Goal: Information Seeking & Learning: Learn about a topic

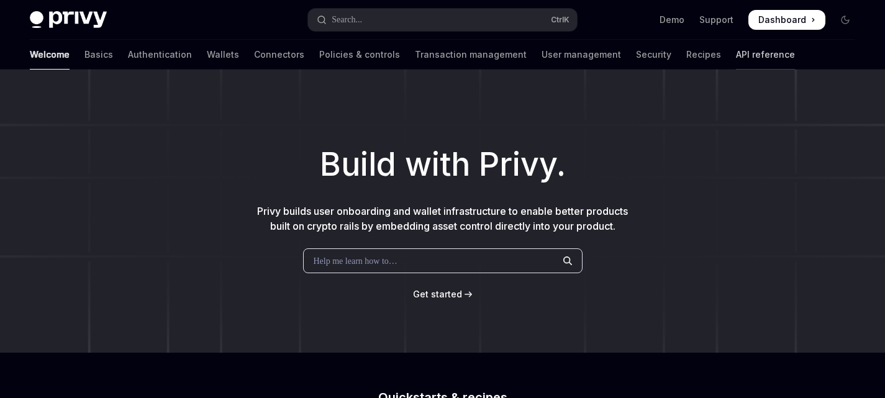
click at [736, 55] on link "API reference" at bounding box center [765, 55] width 59 height 30
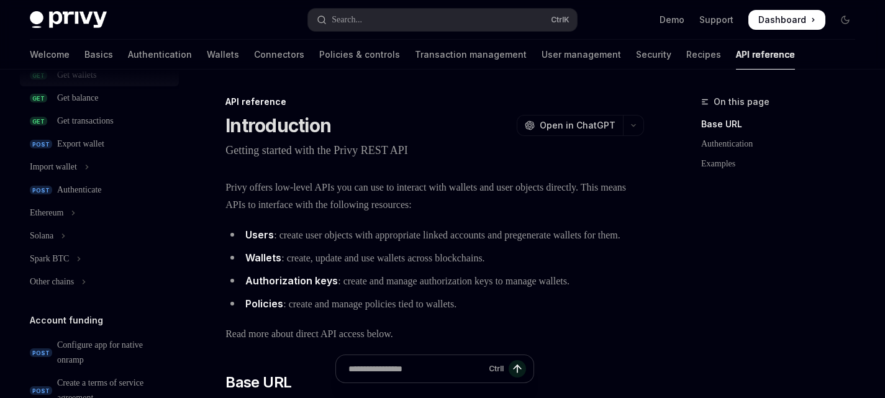
scroll to position [235, 0]
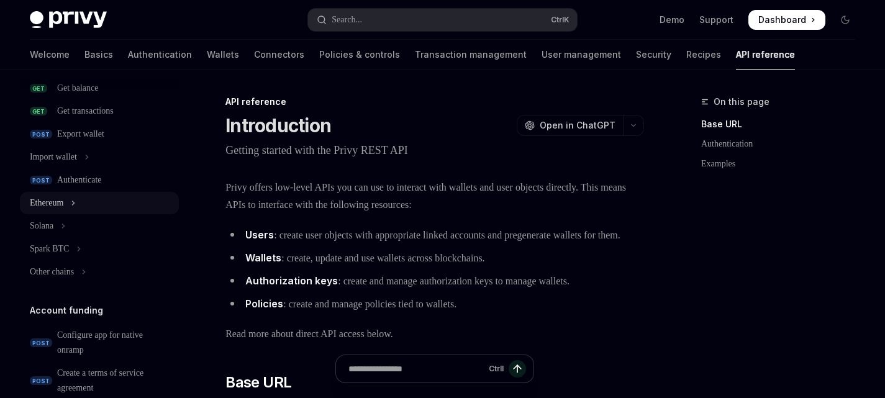
click at [76, 208] on icon "Toggle Ethereum section" at bounding box center [73, 203] width 5 height 15
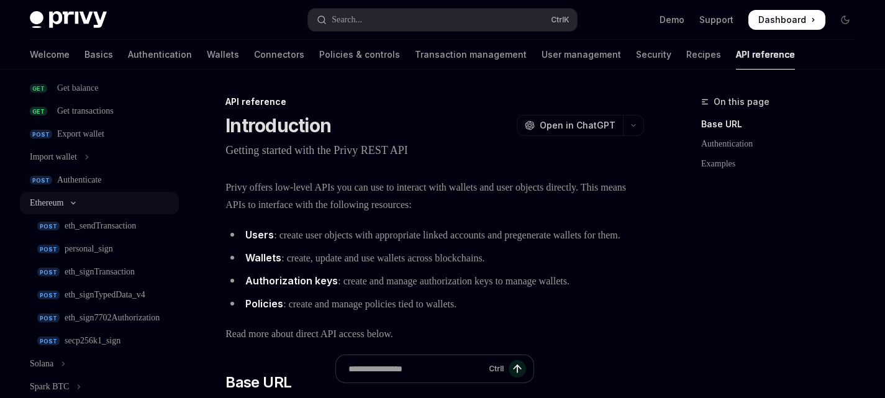
type textarea "*"
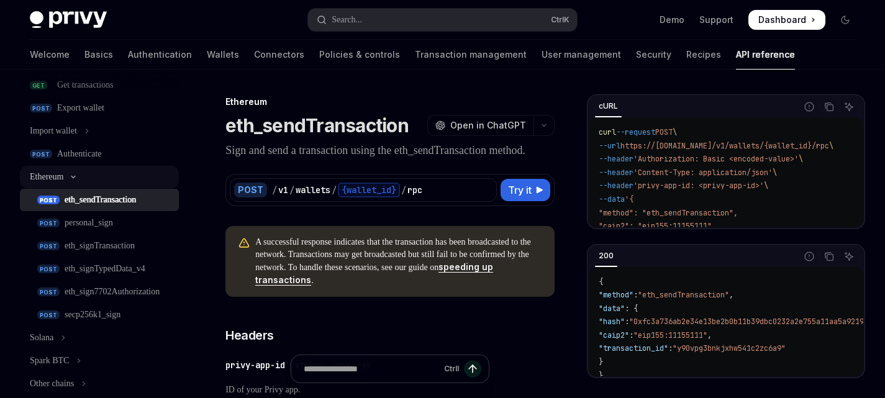
scroll to position [263, 0]
click at [81, 183] on button "Ethereum" at bounding box center [99, 175] width 159 height 22
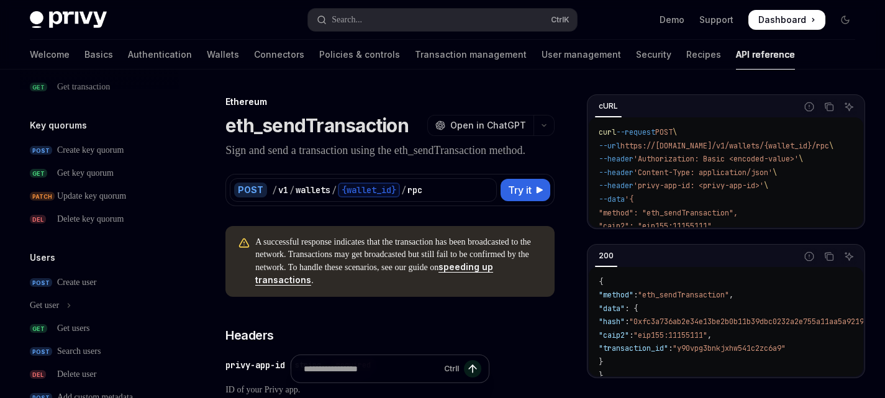
scroll to position [928, 0]
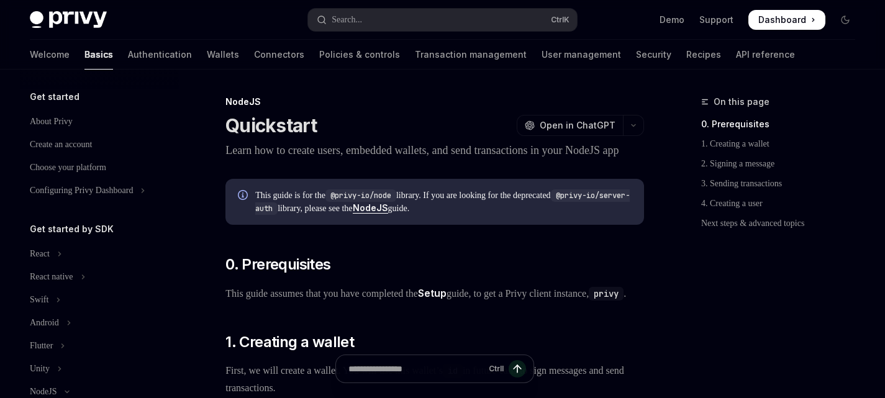
click at [82, 15] on img at bounding box center [68, 19] width 77 height 17
type textarea "*"
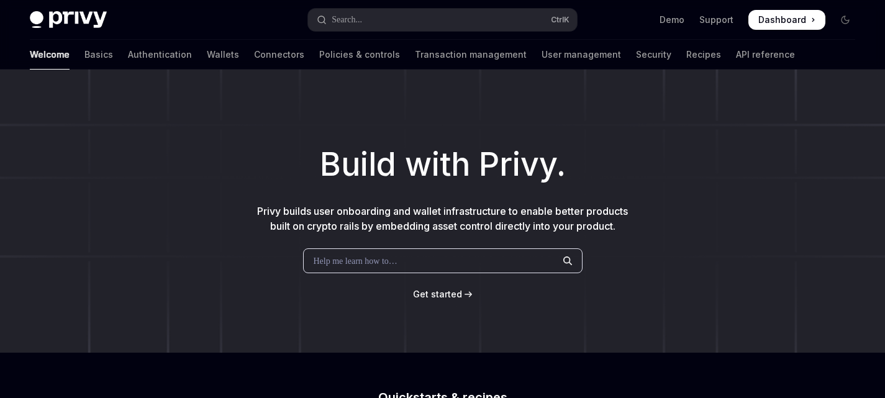
click at [436, 299] on span "Get started" at bounding box center [437, 294] width 49 height 11
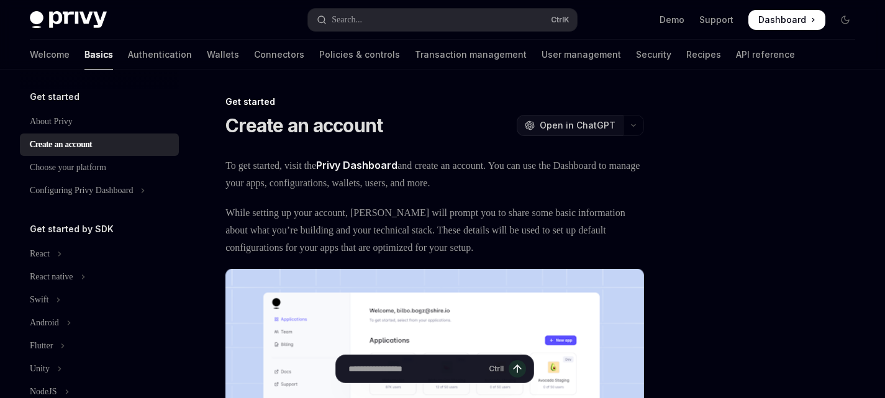
click at [622, 122] on button "OpenAI Open in ChatGPT" at bounding box center [570, 125] width 106 height 21
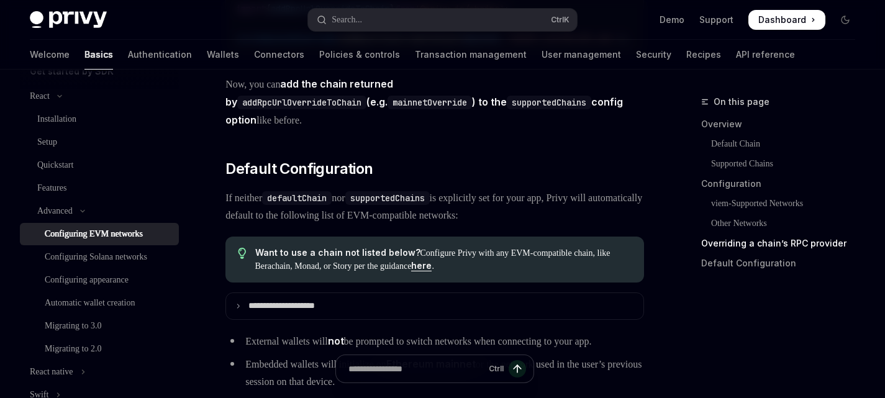
scroll to position [3001, 0]
